Goal: Navigation & Orientation: Find specific page/section

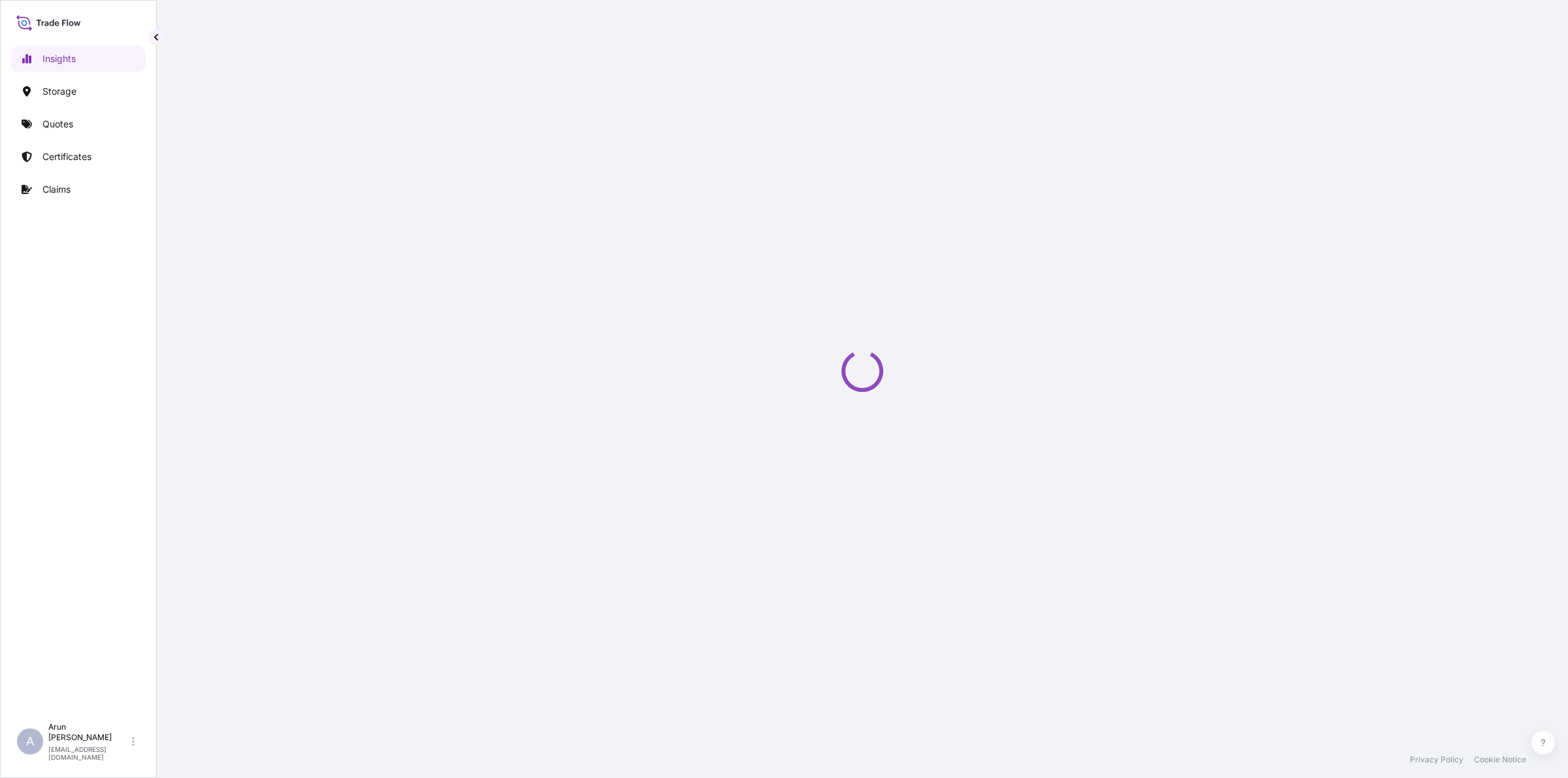
select select "2025"
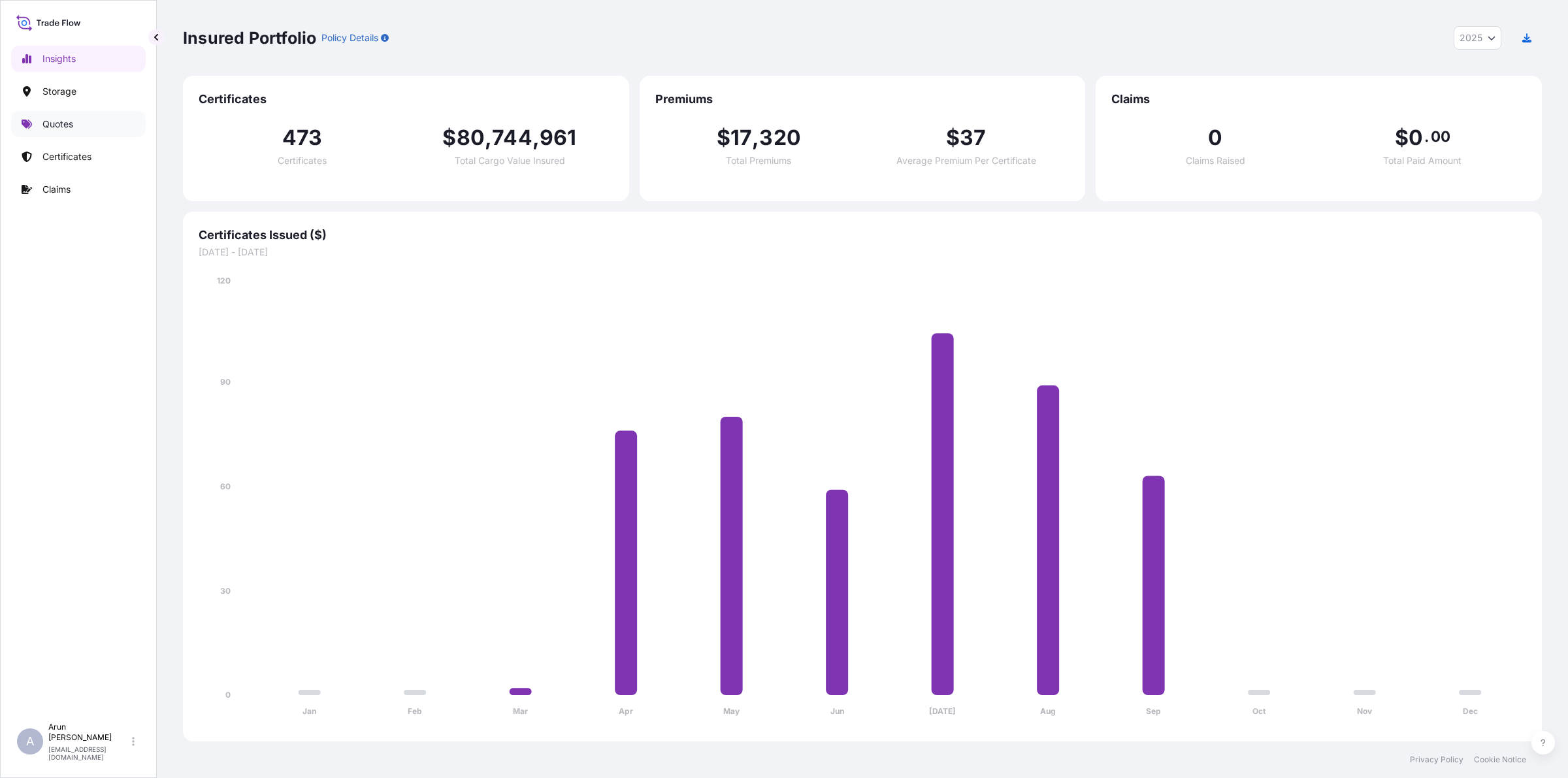
click at [72, 132] on link "Quotes" at bounding box center [78, 124] width 135 height 26
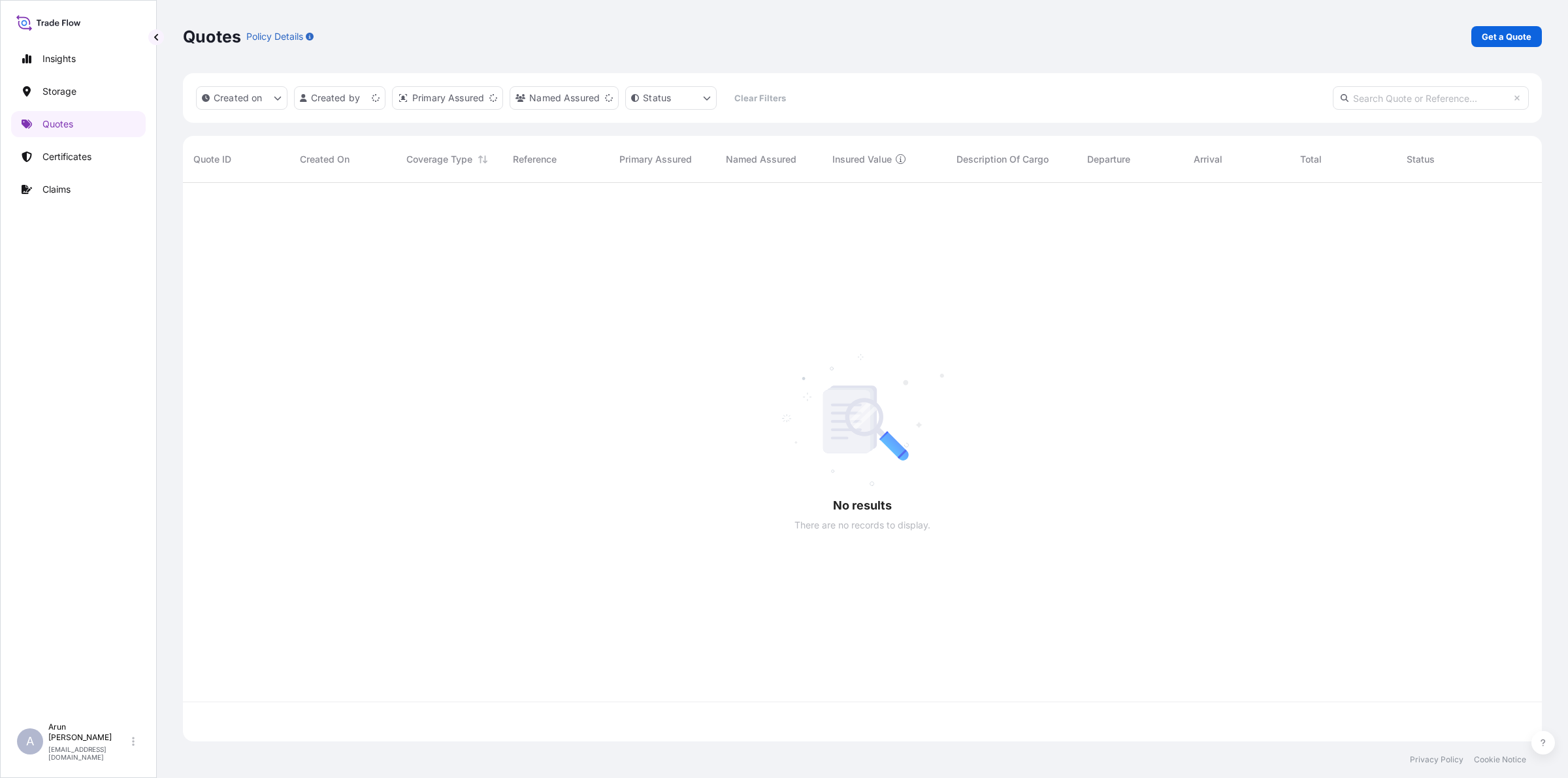
scroll to position [553, 1346]
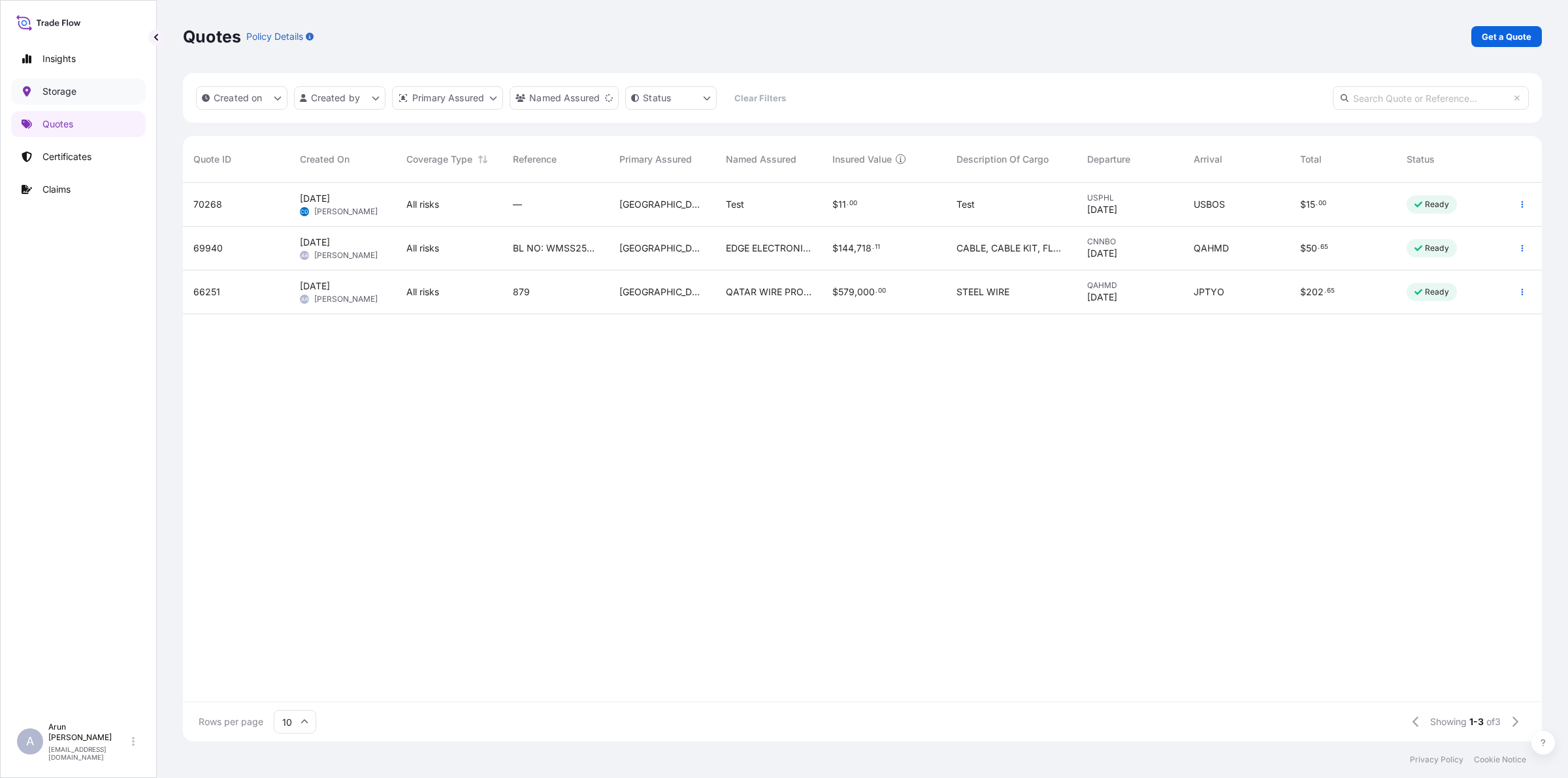
click at [63, 95] on p "Storage" at bounding box center [60, 92] width 34 height 13
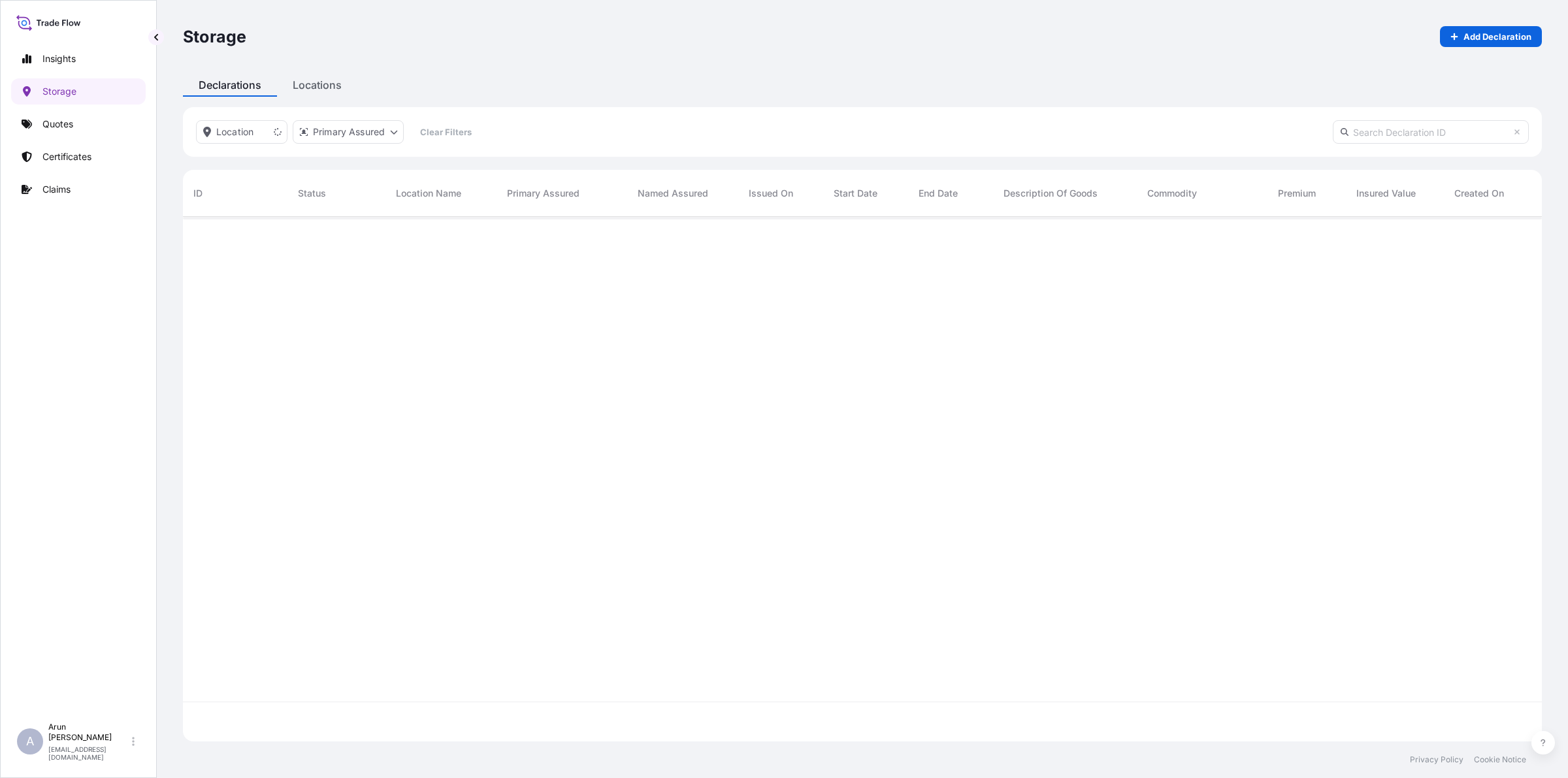
scroll to position [560, 1346]
click at [62, 125] on p "Quotes" at bounding box center [57, 124] width 31 height 13
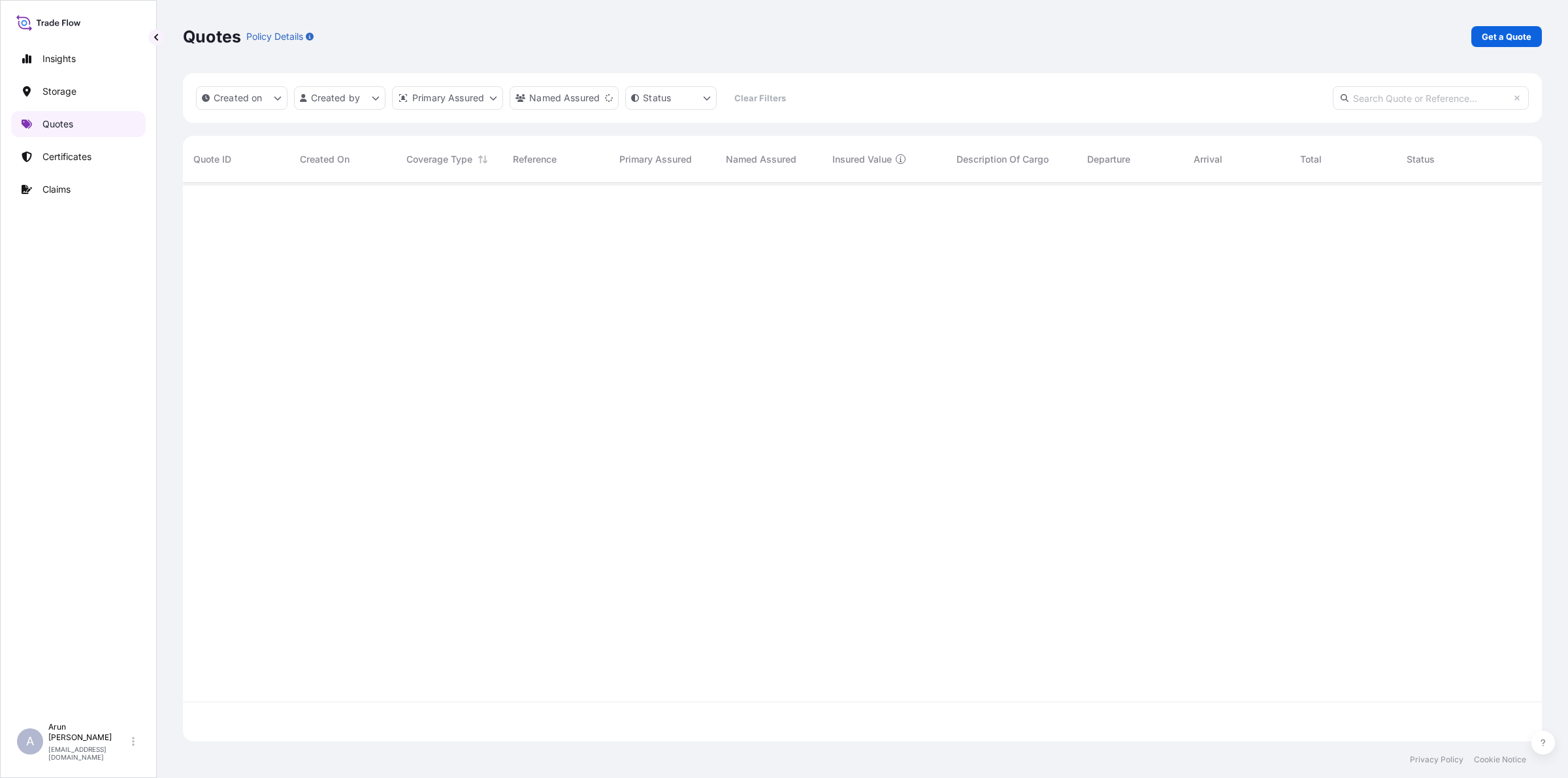
scroll to position [553, 1346]
